Goal: Transaction & Acquisition: Subscribe to service/newsletter

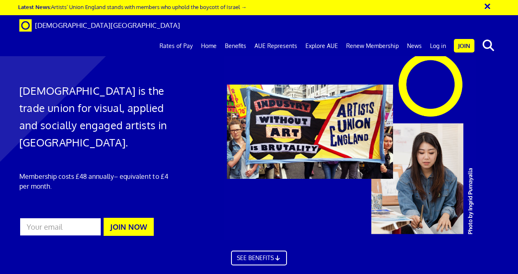
scroll to position [0, 1]
click at [85, 226] on input "email" at bounding box center [60, 227] width 82 height 19
type input "nicolawoodham@gmail.com"
click at [125, 223] on button "JOIN NOW" at bounding box center [129, 227] width 50 height 18
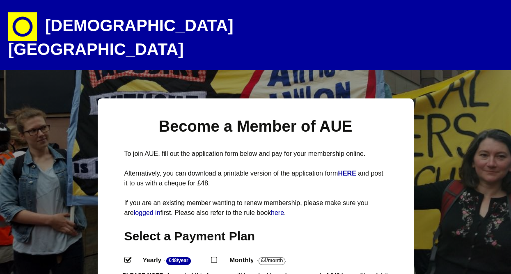
select select
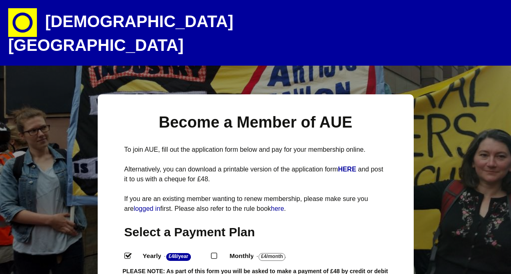
click at [216, 253] on input "Monthly - £4/Month ." at bounding box center [213, 255] width 5 height 5
radio input "true"
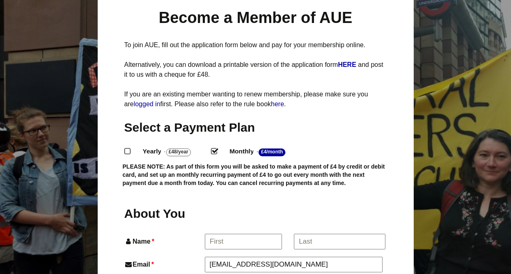
scroll to position [117, 0]
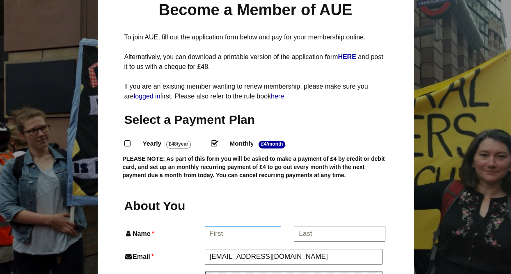
click at [217, 227] on input "Name *" at bounding box center [243, 234] width 76 height 15
type input "Nicola"
type input "Nicola Woodham"
type input "07984191026"
type input "37a Princess May Road"
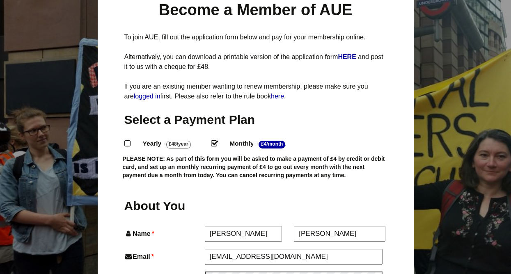
type input "Bishops Court"
type input "LONDON"
type input "N16 8DF"
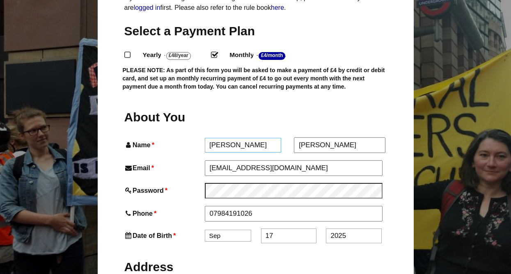
scroll to position [249, 0]
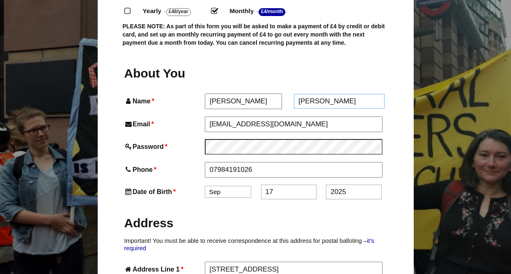
click at [309, 94] on input "Nicola Woodham" at bounding box center [339, 101] width 91 height 15
type input "Woodham"
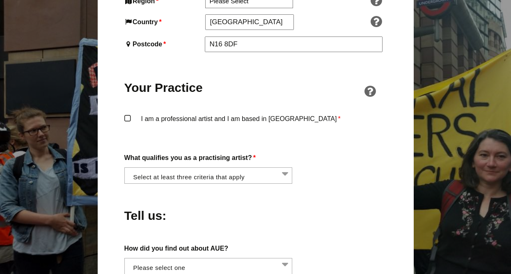
scroll to position [585, 0]
click at [153, 168] on li at bounding box center [211, 175] width 168 height 14
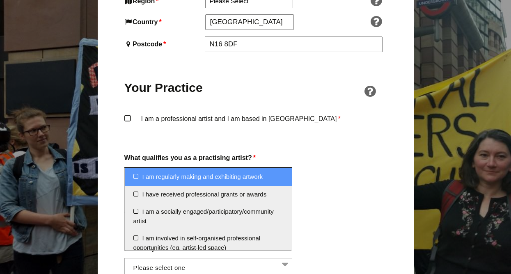
click at [136, 177] on li "I am regularly making and exhibiting artwork" at bounding box center [209, 177] width 168 height 18
select select "regularly_making_and_exhibiting_artwork"
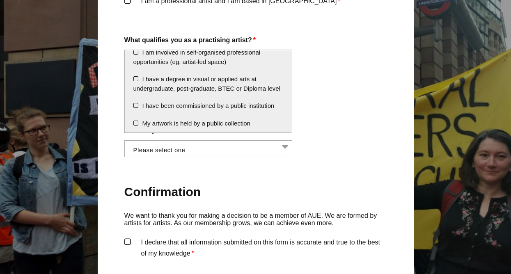
scroll to position [69, 0]
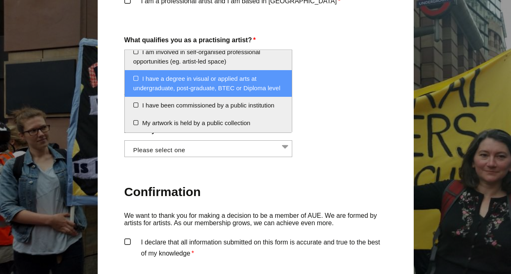
click at [135, 78] on li "I have a degree in visual or applied arts at undergraduate, post-graduate, BTEC…" at bounding box center [209, 83] width 168 height 27
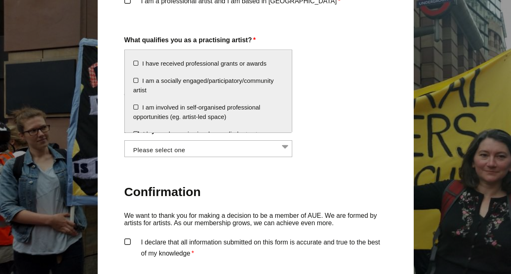
scroll to position [12, 0]
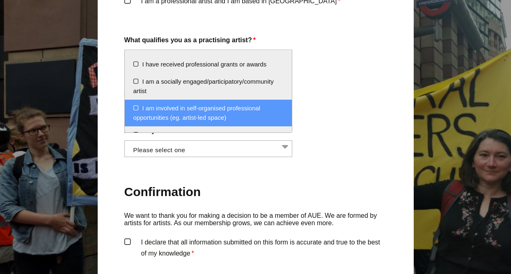
click at [137, 106] on li "I am involved in self-organised professional opportunities (eg. artist-led spac…" at bounding box center [209, 113] width 168 height 27
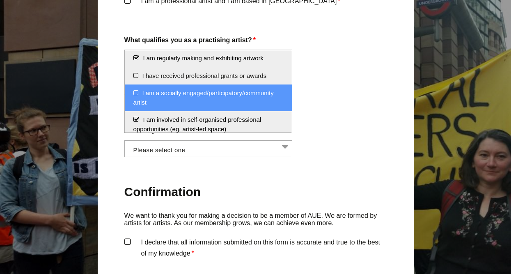
scroll to position [0, 0]
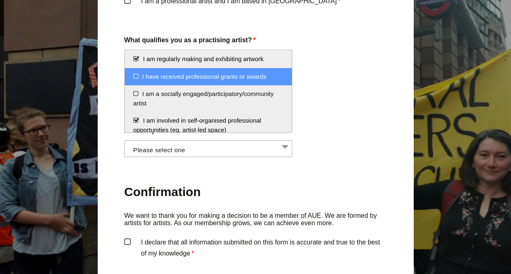
click at [135, 76] on li "I have received professional grants or awards" at bounding box center [209, 77] width 168 height 18
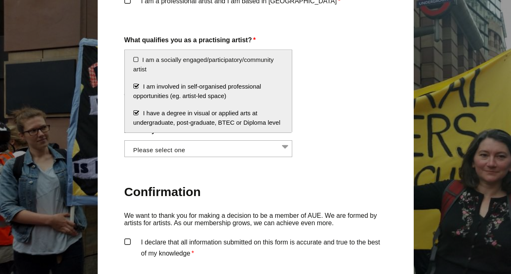
scroll to position [33, 0]
click at [135, 87] on li "I am involved in self-organised professional opportunities (eg. artist-led spac…" at bounding box center [209, 92] width 168 height 27
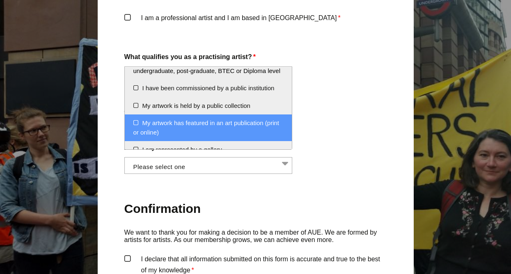
scroll to position [687, 0]
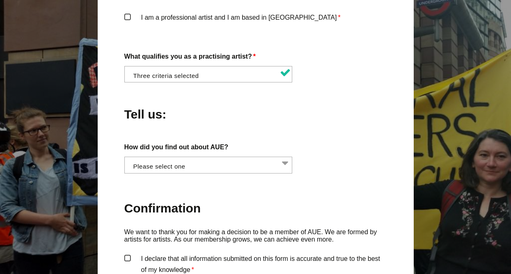
click at [115, 74] on div "Become a Member of AUE To join AUE, fill out the application form below and pay…" at bounding box center [256, 37] width 316 height 1251
click at [141, 157] on li at bounding box center [211, 164] width 168 height 14
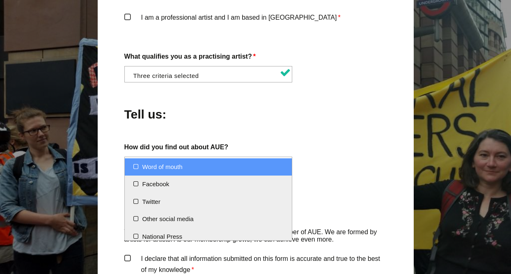
select select "Word of mouth"
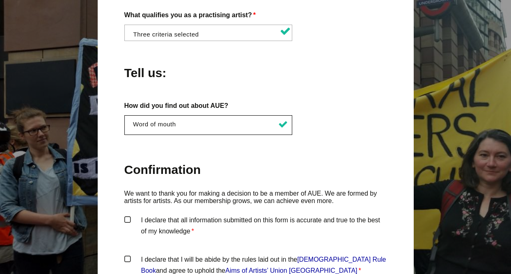
scroll to position [729, 0]
click at [143, 115] on ul "× Word of mouth" at bounding box center [209, 123] width 168 height 17
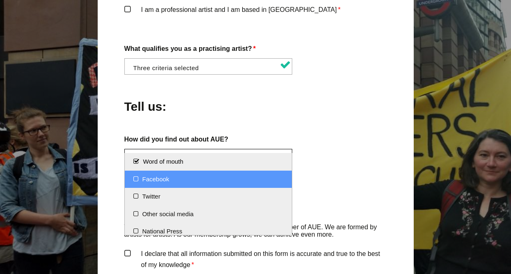
scroll to position [662, 0]
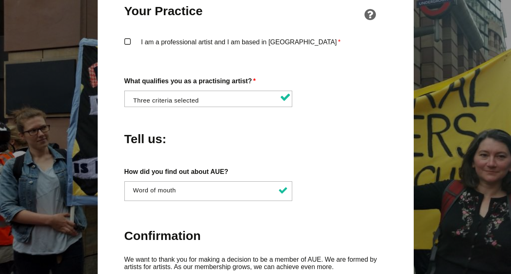
click at [113, 127] on div "Become a Member of AUE To join AUE, fill out the application form below and pay…" at bounding box center [256, 63] width 316 height 1254
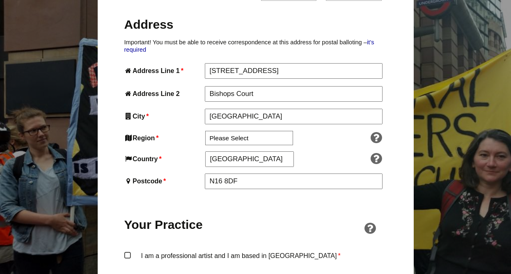
scroll to position [448, 0]
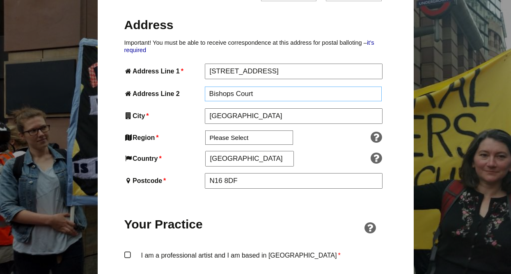
drag, startPoint x: 260, startPoint y: 79, endPoint x: 195, endPoint y: 81, distance: 64.9
click at [195, 87] on div "Address Line 2 Bishops Court" at bounding box center [255, 94] width 263 height 15
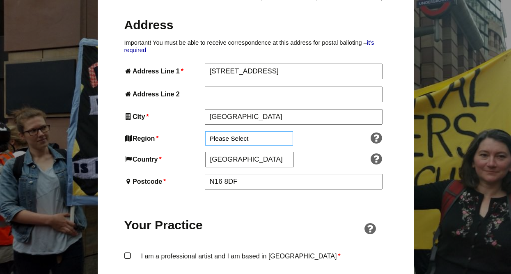
click at [232, 131] on select "Please Select South East England London North West England East of England West…" at bounding box center [249, 138] width 88 height 14
select select "London"
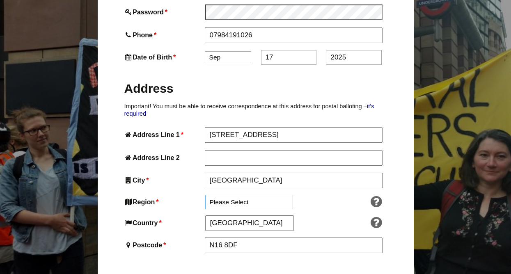
scroll to position [384, 0]
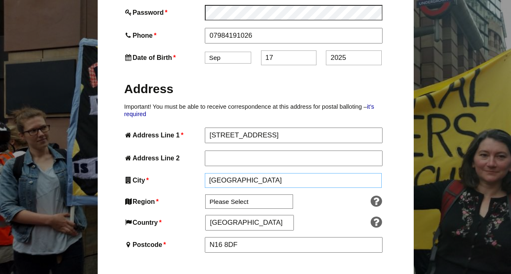
drag, startPoint x: 240, startPoint y: 164, endPoint x: 204, endPoint y: 159, distance: 36.1
click at [205, 173] on input "LONDON" at bounding box center [293, 180] width 177 height 15
type input "London"
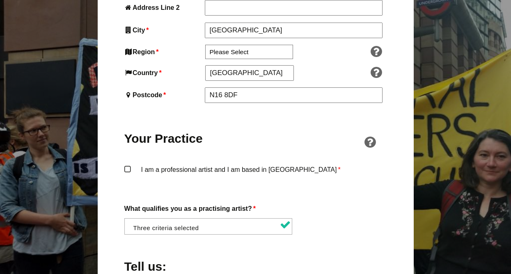
scroll to position [534, 0]
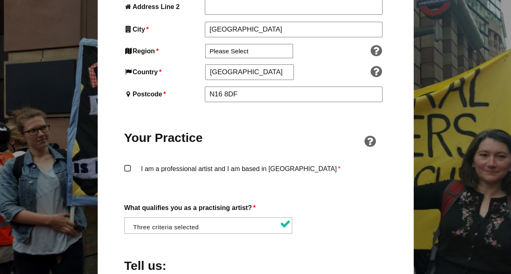
click at [127, 163] on label "I am a professional artist and I am based in England *" at bounding box center [255, 175] width 263 height 25
click at [0, 0] on input "I am a professional artist and I am based in England *" at bounding box center [0, 0] width 0 height 0
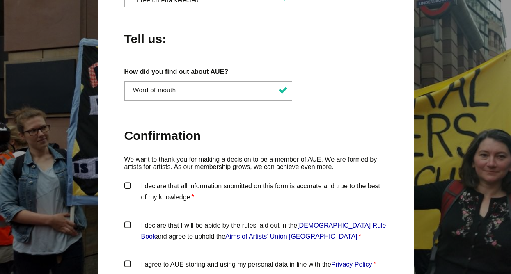
scroll to position [794, 0]
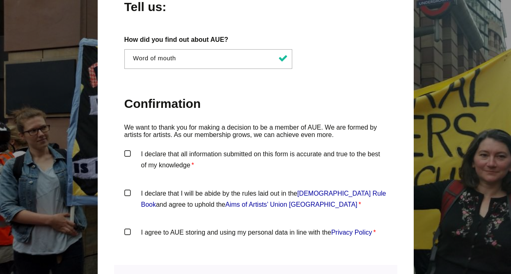
click at [130, 149] on label "I declare that all information submitted on this form is accurate and true to t…" at bounding box center [255, 161] width 263 height 25
click at [0, 0] on input "I declare that all information submitted on this form is accurate and true to t…" at bounding box center [0, 0] width 0 height 0
drag, startPoint x: 127, startPoint y: 177, endPoint x: 128, endPoint y: 181, distance: 4.2
click at [127, 188] on label "I declare that I will be abide by the rules laid out in the Artists' Union Engl…" at bounding box center [255, 200] width 263 height 25
click at [0, 0] on input "I declare that I will be abide by the rules laid out in the Artists' Union Engl…" at bounding box center [0, 0] width 0 height 0
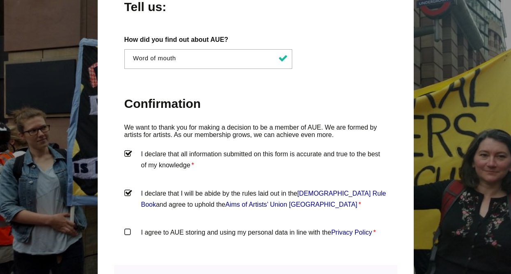
click at [126, 227] on label "I agree to AUE storing and using my personal data in line with the Privacy Poli…" at bounding box center [255, 239] width 263 height 25
click at [0, 0] on input "I agree to AUE storing and using my personal data in line with the Privacy Poli…" at bounding box center [0, 0] width 0 height 0
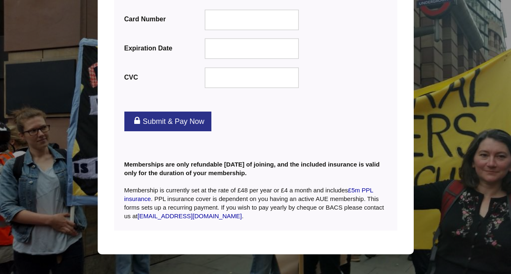
scroll to position [993, 0]
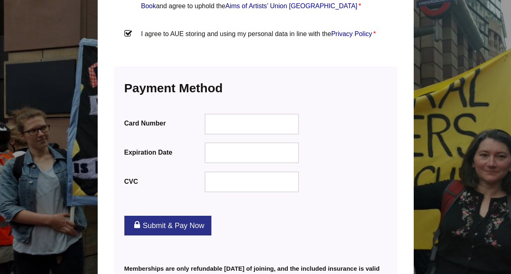
click at [185, 216] on link "Submit & Pay Now" at bounding box center [167, 226] width 87 height 20
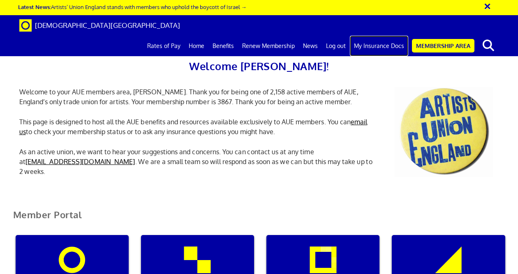
click at [377, 36] on link "My Insurance Docs" at bounding box center [379, 46] width 58 height 21
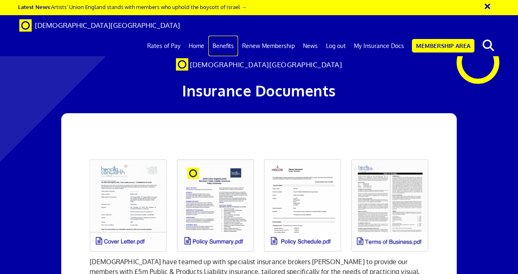
click at [230, 36] on link "Benefits" at bounding box center [223, 46] width 30 height 21
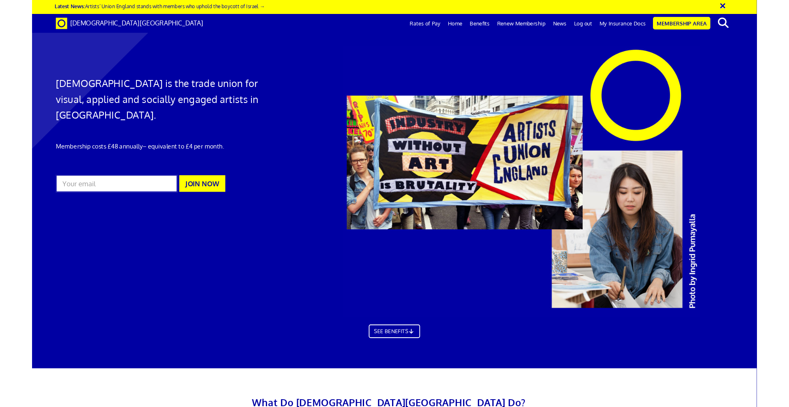
scroll to position [0, 13]
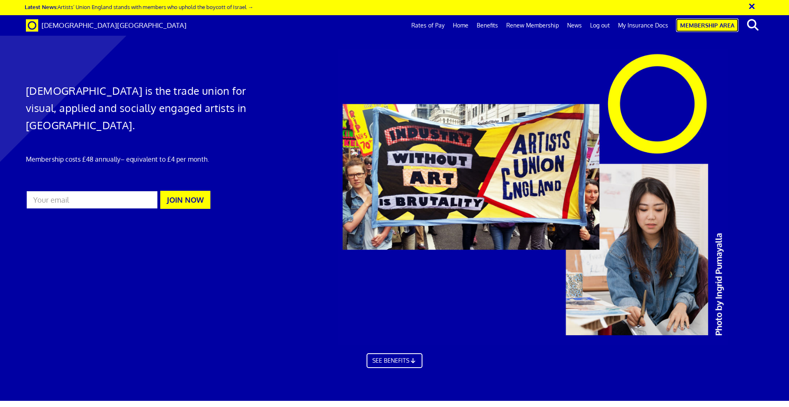
click at [517, 27] on link "Membership Area" at bounding box center [707, 25] width 62 height 14
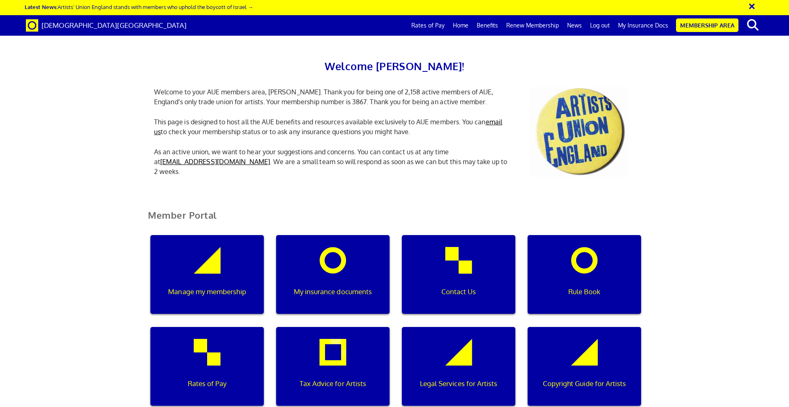
scroll to position [198, 0]
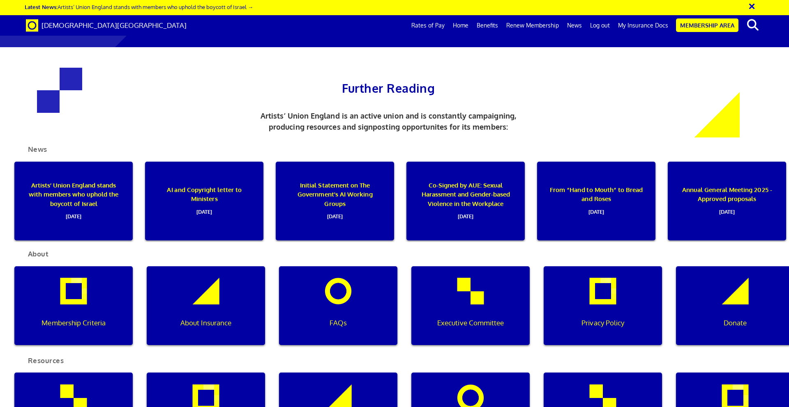
scroll to position [863, 0]
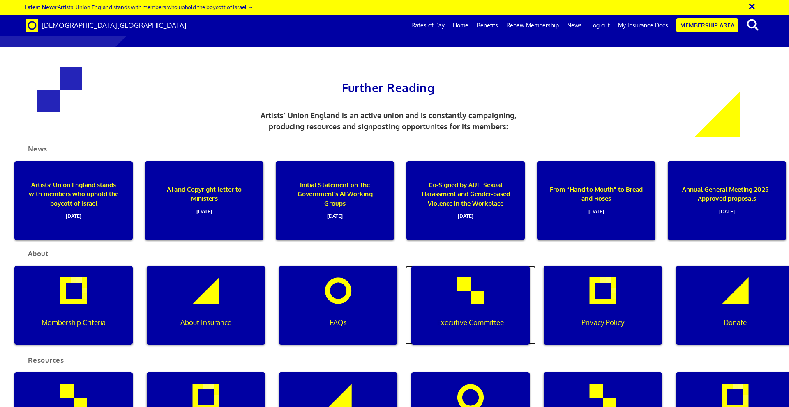
drag, startPoint x: 0, startPoint y: 0, endPoint x: 434, endPoint y: 308, distance: 532.4
click at [434, 308] on div "Executive Committee" at bounding box center [470, 305] width 118 height 79
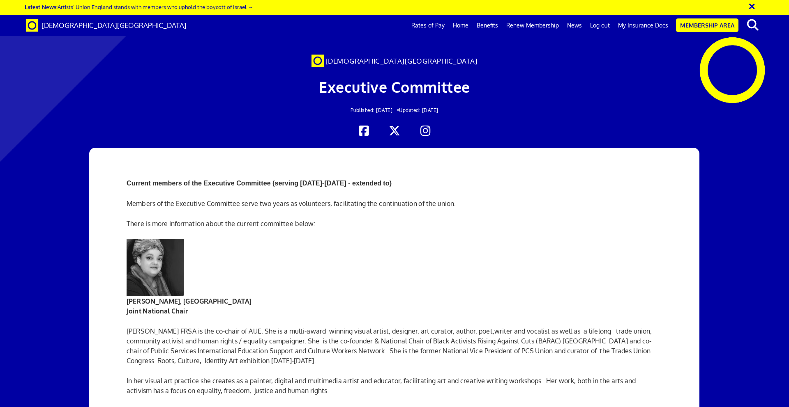
scroll to position [1061, 0]
click at [487, 25] on link "Benefits" at bounding box center [487, 25] width 30 height 21
click at [492, 27] on link "Benefits" at bounding box center [487, 25] width 30 height 21
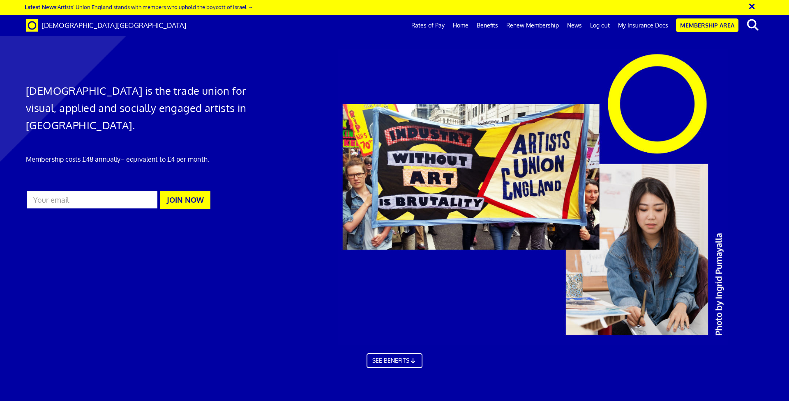
scroll to position [547, 0]
